Goal: Navigation & Orientation: Understand site structure

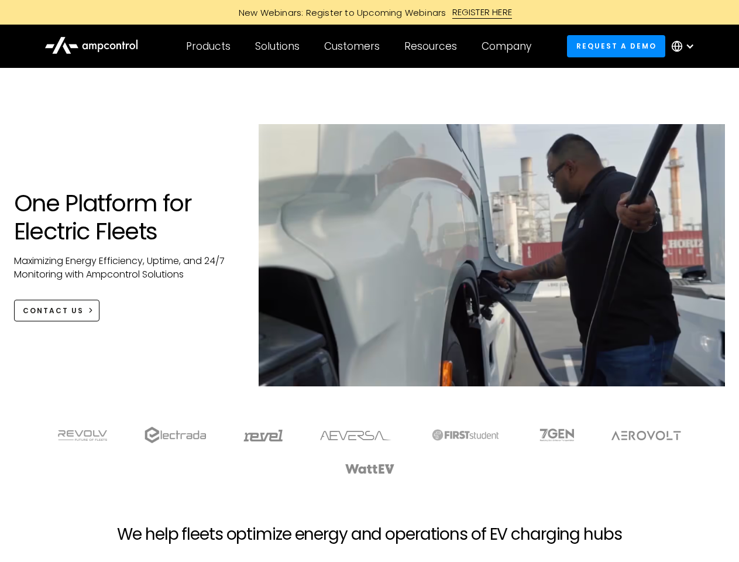
click at [360, 46] on div "Customers" at bounding box center [352, 46] width 56 height 13
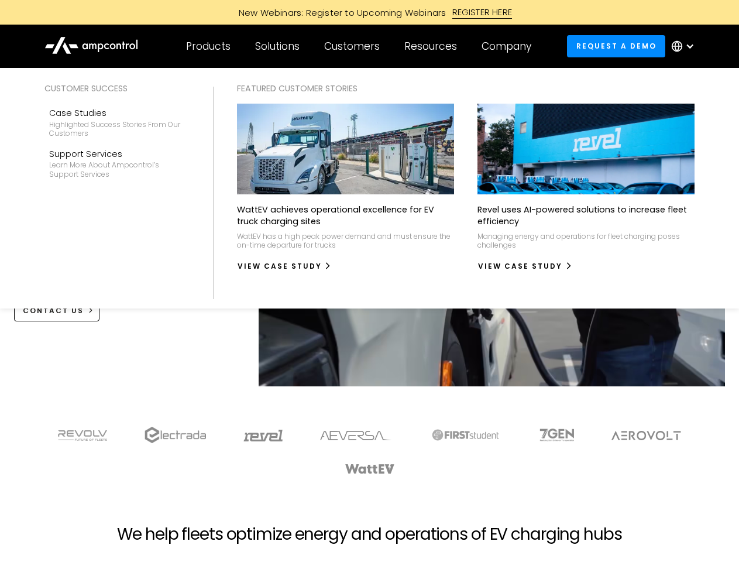
click at [208, 46] on div "Products" at bounding box center [208, 46] width 44 height 13
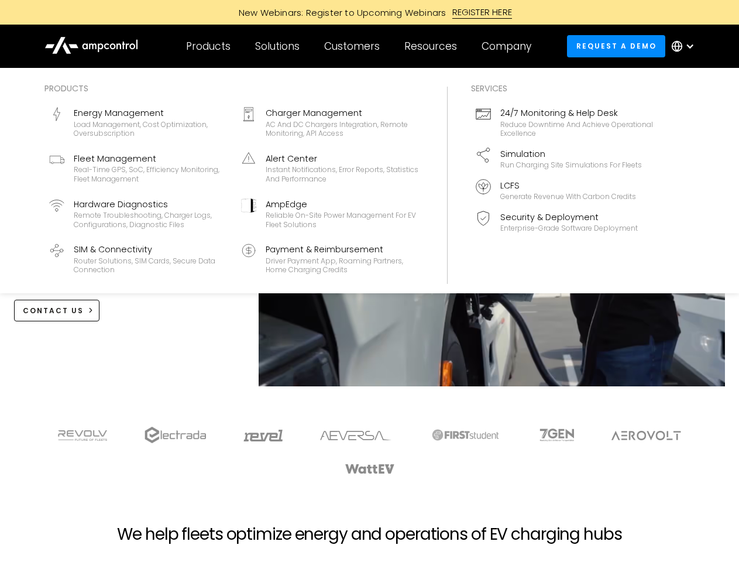
click at [278, 46] on div "Solutions" at bounding box center [277, 46] width 44 height 13
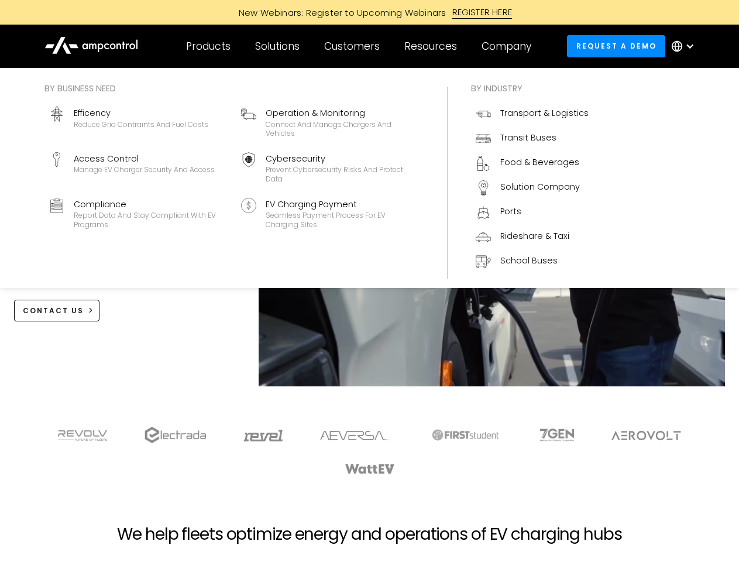
click at [354, 46] on div "Customers" at bounding box center [352, 46] width 56 height 13
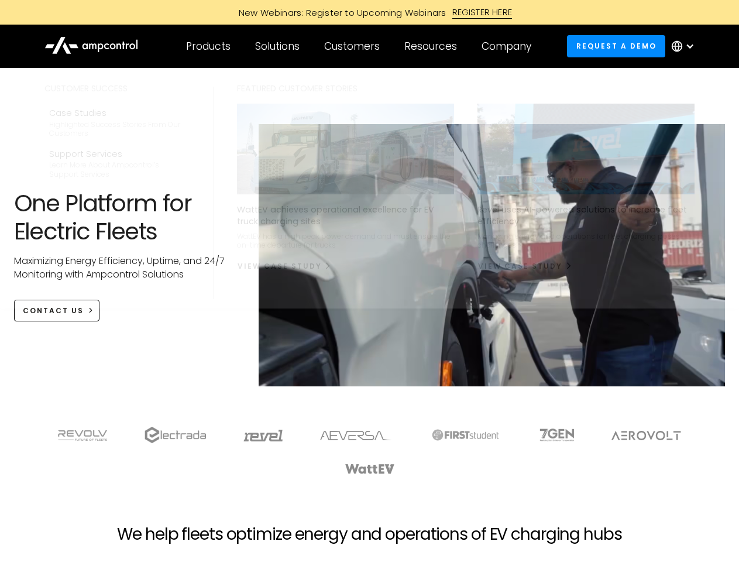
click at [433, 46] on div "Resources" at bounding box center [430, 46] width 53 height 13
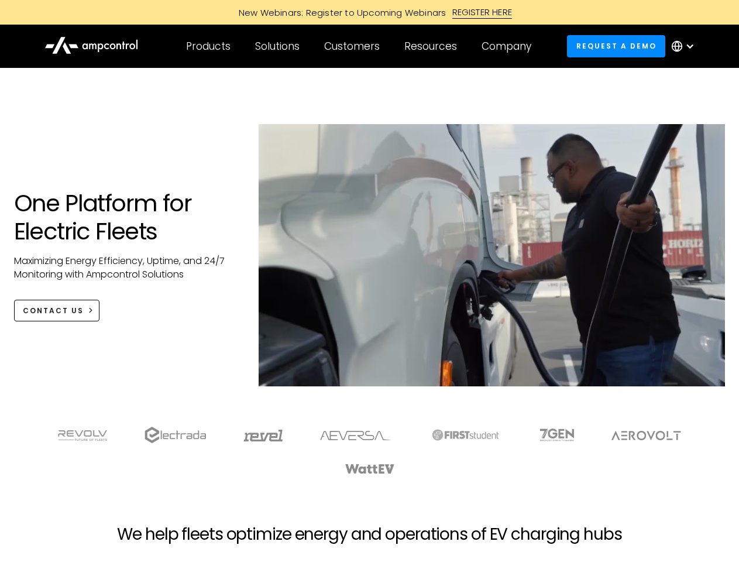
click at [510, 46] on div "Company" at bounding box center [506, 46] width 50 height 13
click at [686, 46] on div at bounding box center [689, 46] width 9 height 9
